Goal: Task Accomplishment & Management: Complete application form

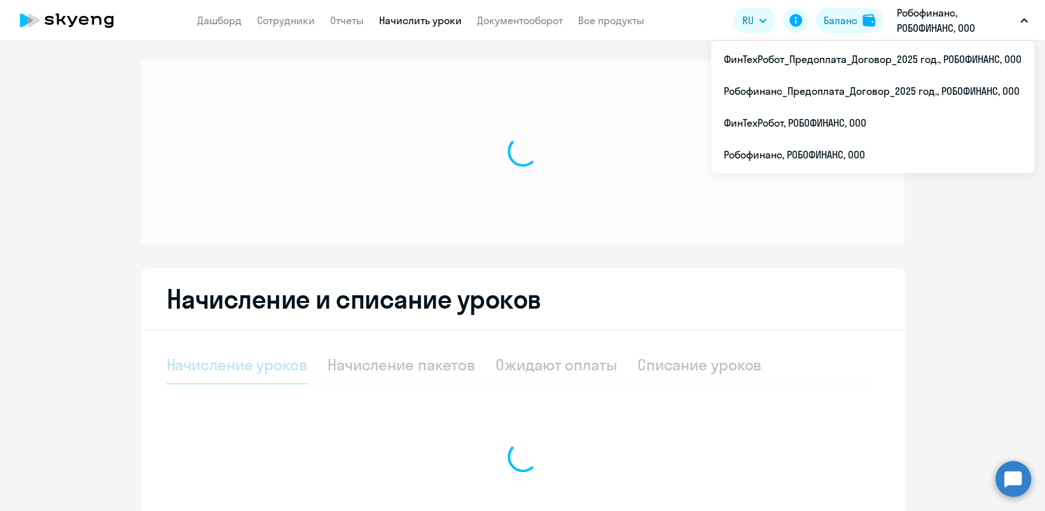
click at [912, 18] on p "Робофинанс, РОБОФИНАНС, ООО" at bounding box center [956, 20] width 118 height 31
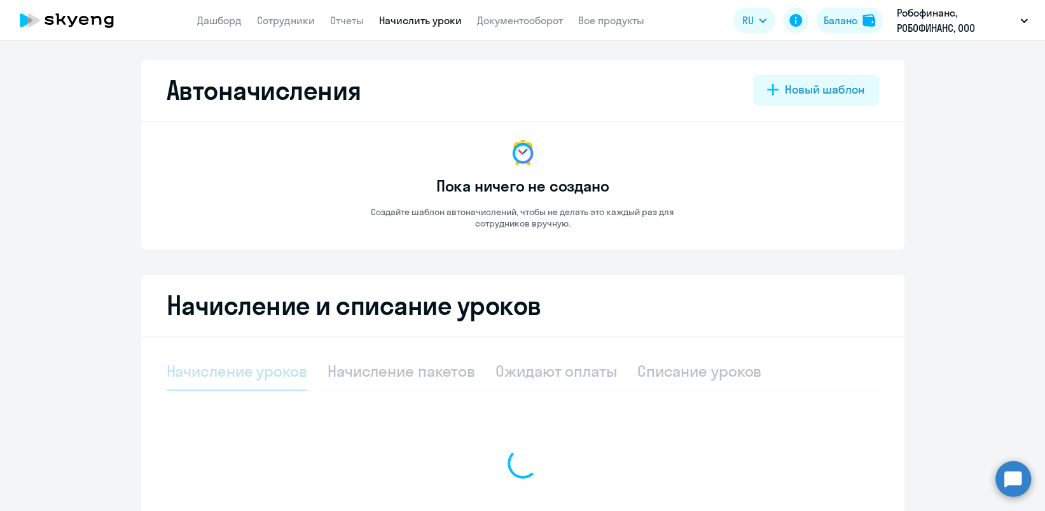
click at [912, 18] on p "Робофинанс, РОБОФИНАНС, ООО" at bounding box center [956, 20] width 118 height 31
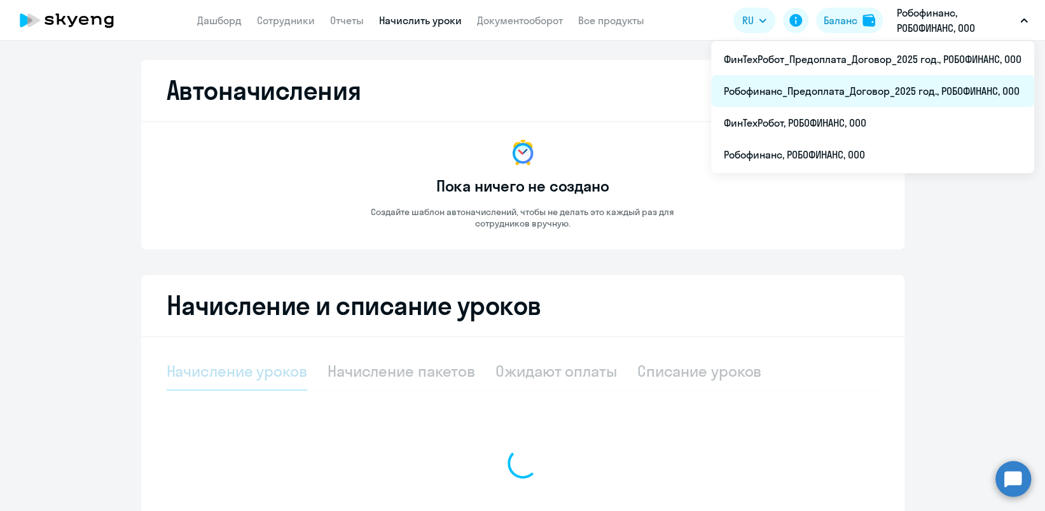
select select "10"
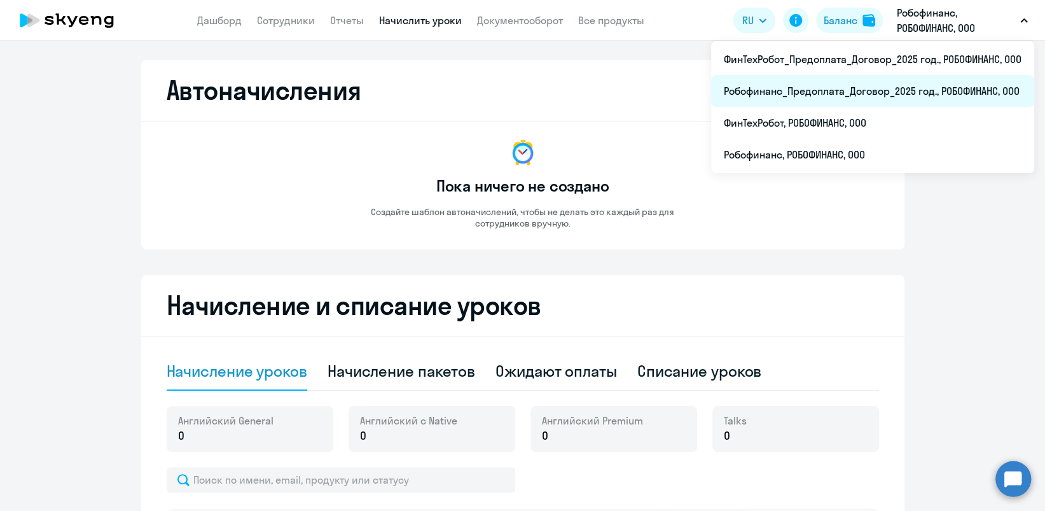
click at [869, 92] on li "Робофинанс_Предоплата_Договор_2025 год., РОБОФИНАНС, ООО" at bounding box center [872, 91] width 323 height 32
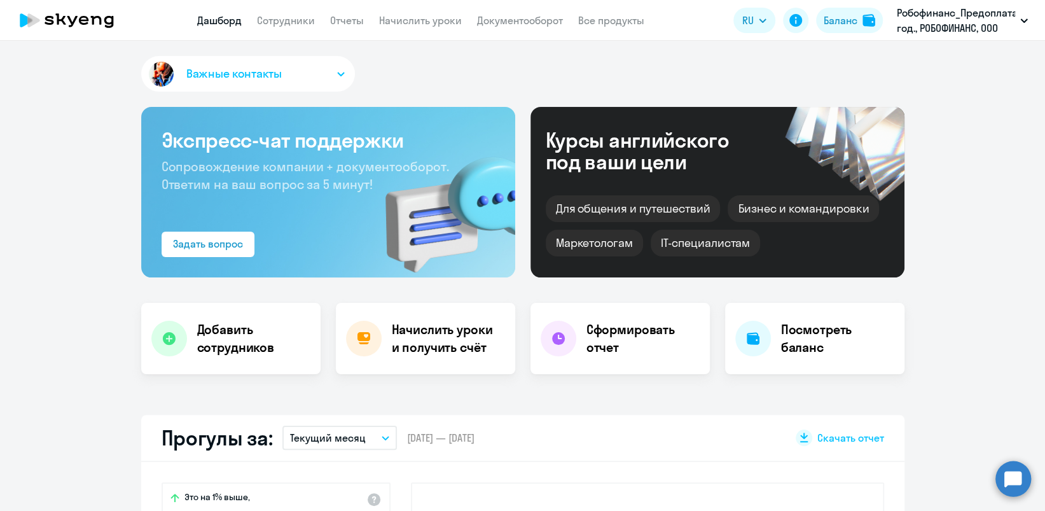
select select "30"
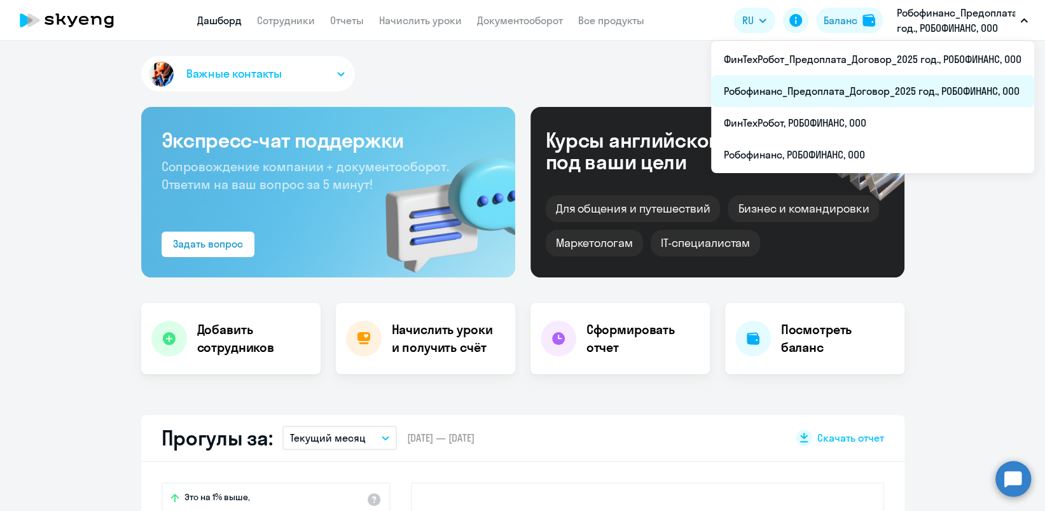
click at [896, 94] on li "Робофинанс_Предоплата_Договор_2025 год., РОБОФИНАНС, ООО" at bounding box center [872, 91] width 323 height 32
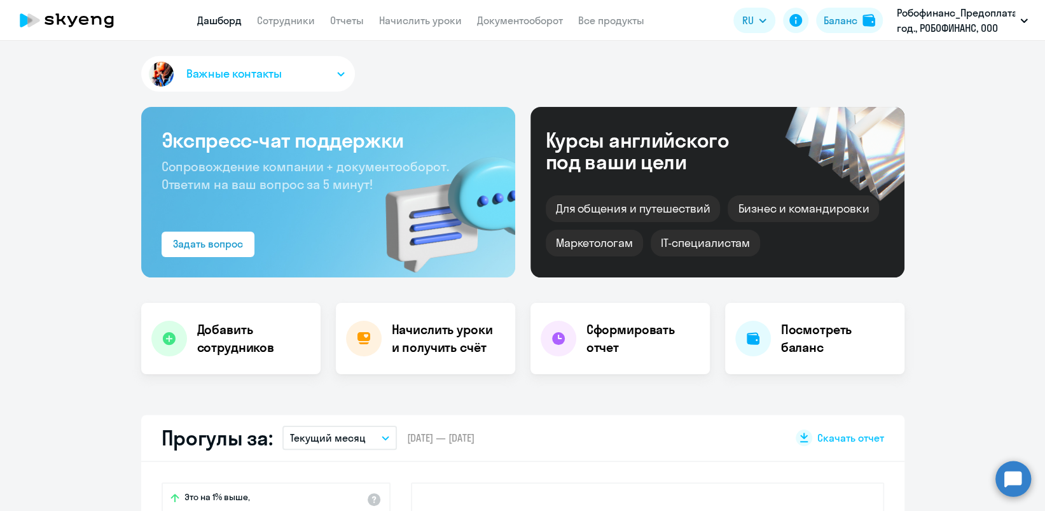
select select "30"
click at [299, 17] on link "Сотрудники" at bounding box center [286, 20] width 58 height 13
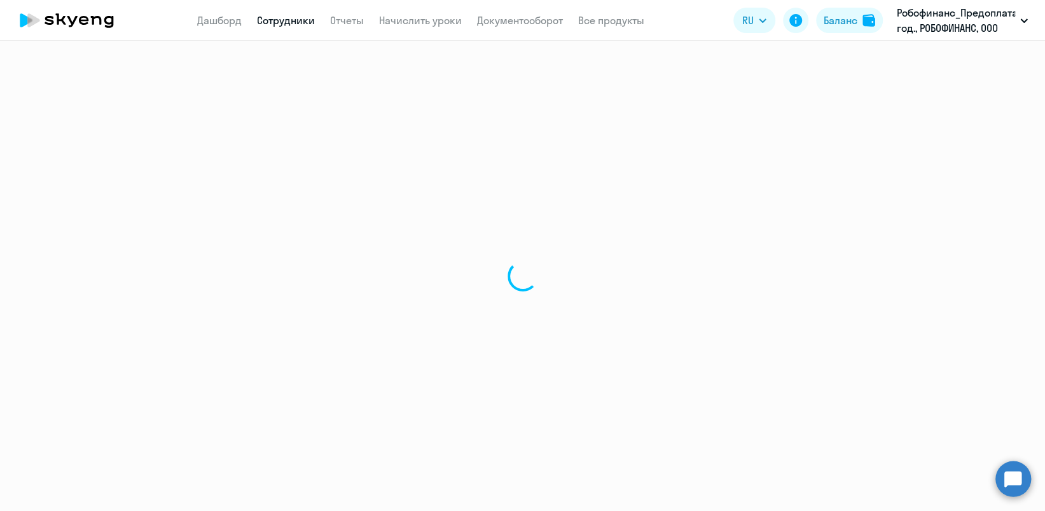
select select "30"
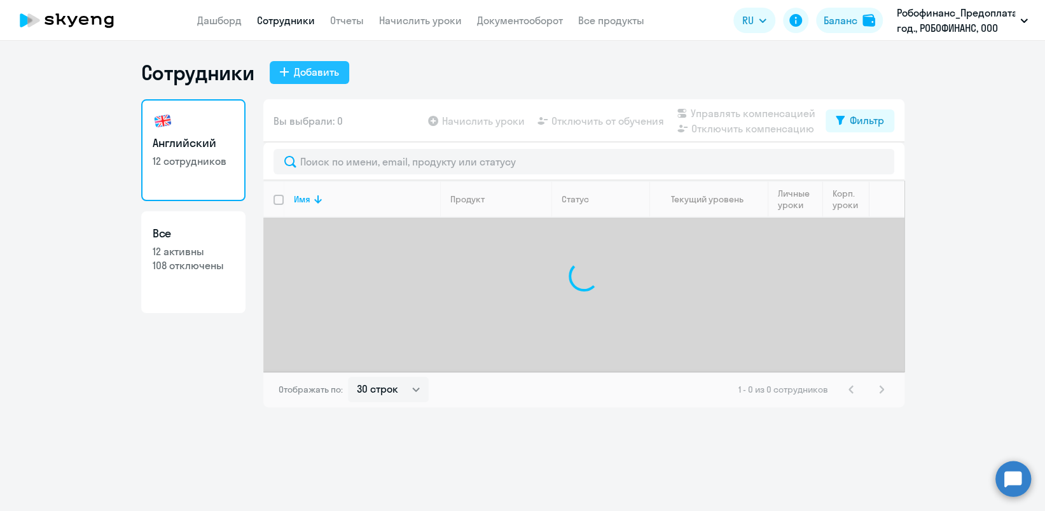
click at [321, 76] on div "Добавить" at bounding box center [316, 71] width 45 height 15
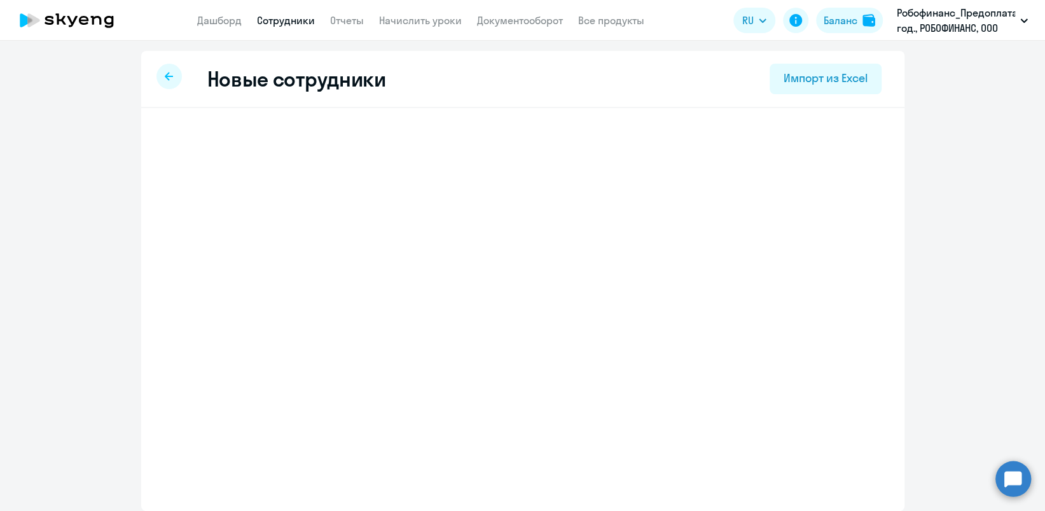
select select "english_adult_not_native_speaker"
select select "7"
